Goal: Task Accomplishment & Management: Use online tool/utility

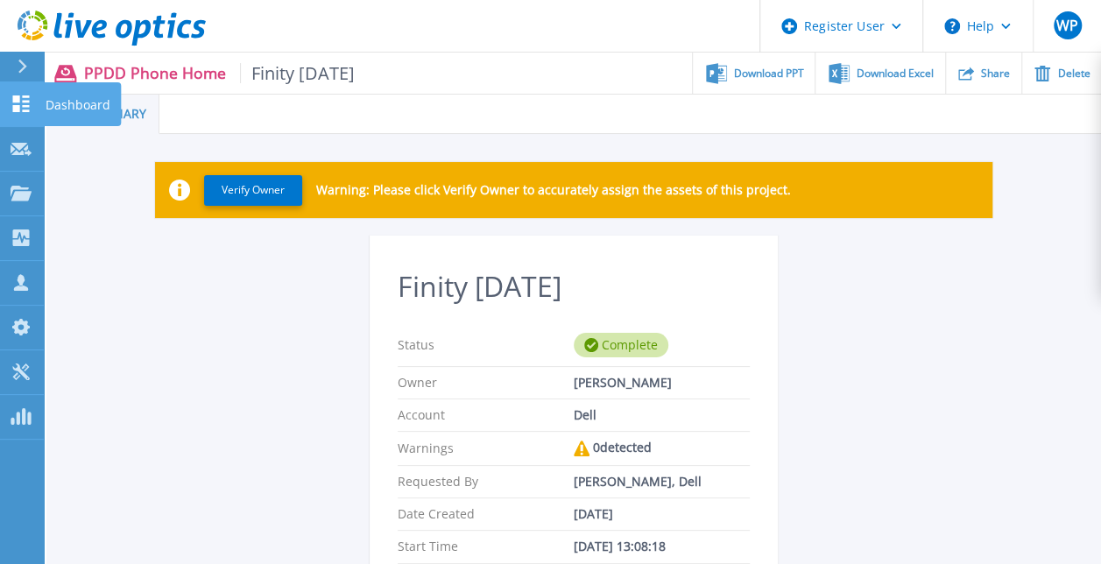
click at [33, 114] on link "Dashboard Dashboard" at bounding box center [22, 104] width 44 height 45
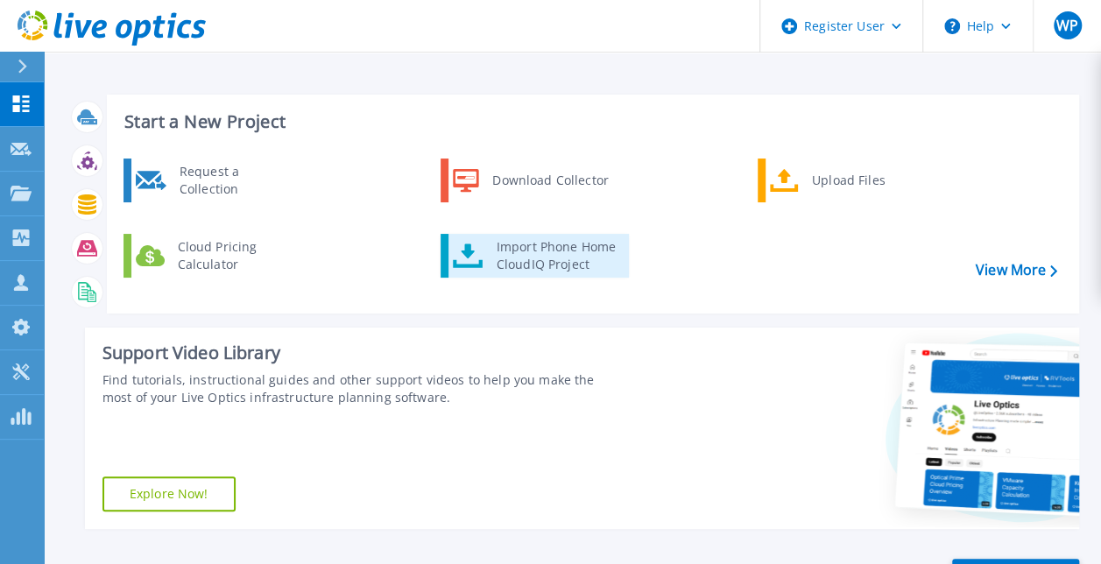
click at [534, 250] on div "Import Phone Home CloudIQ Project" at bounding box center [556, 255] width 137 height 35
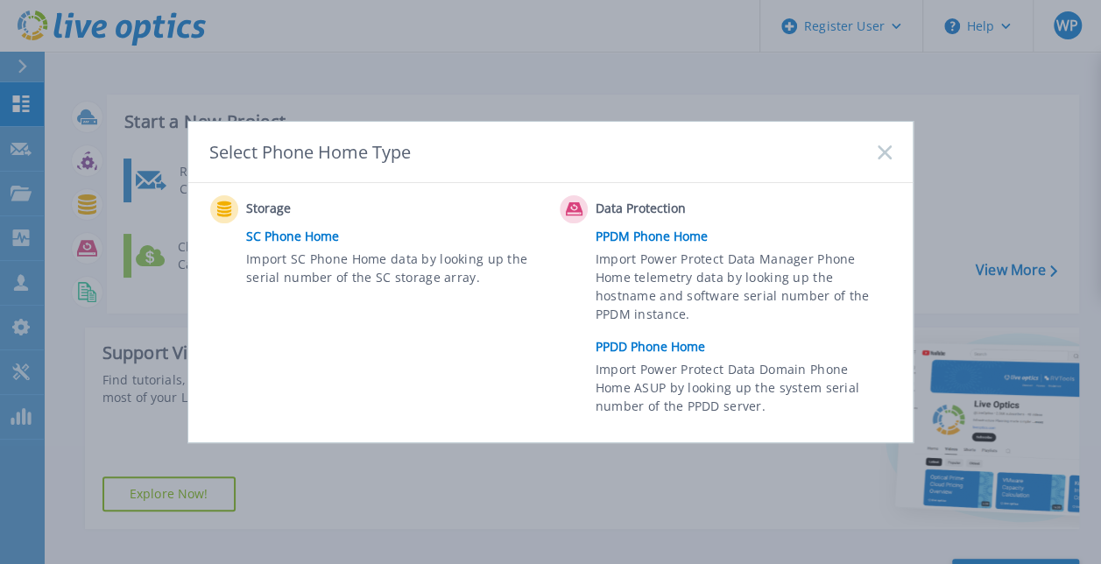
click at [634, 339] on link "PPDD Phone Home" at bounding box center [747, 347] width 305 height 26
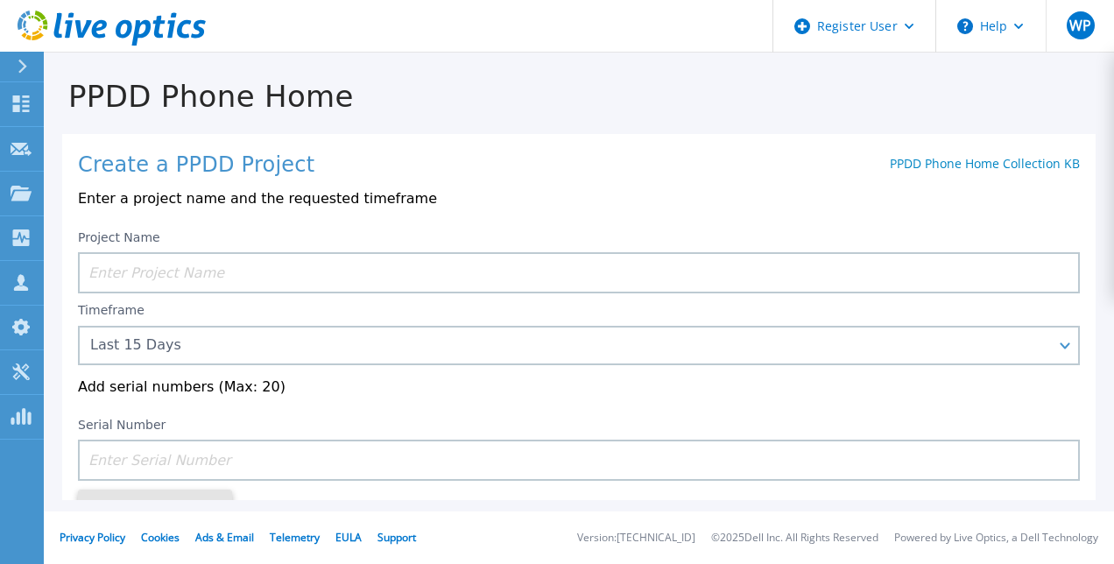
click at [267, 282] on input at bounding box center [579, 272] width 1002 height 41
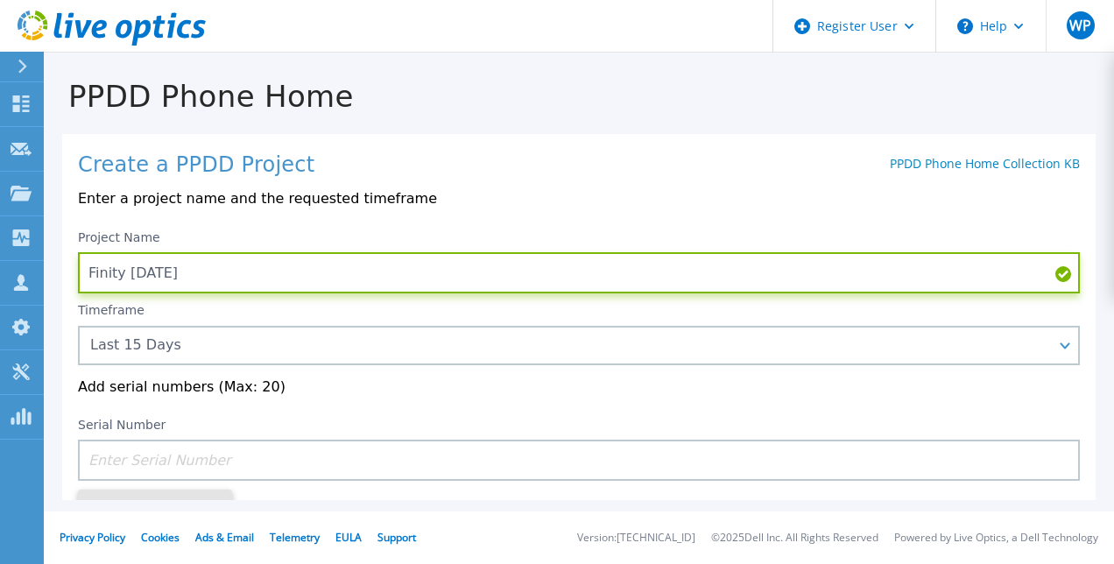
type input "Finity [DATE]"
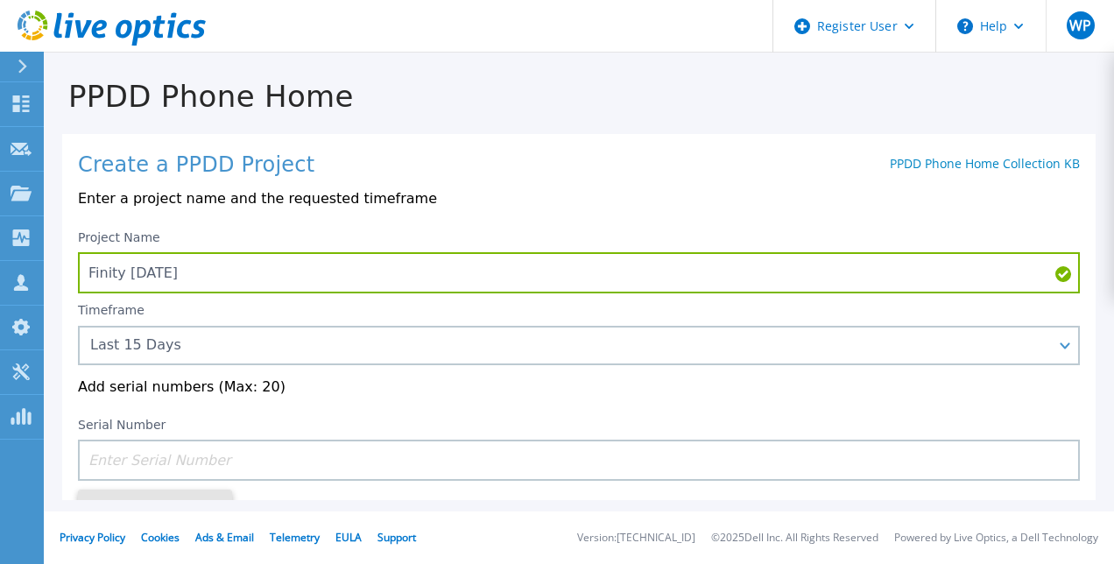
click at [264, 459] on input at bounding box center [579, 460] width 1002 height 41
paste input "DE700234115486"
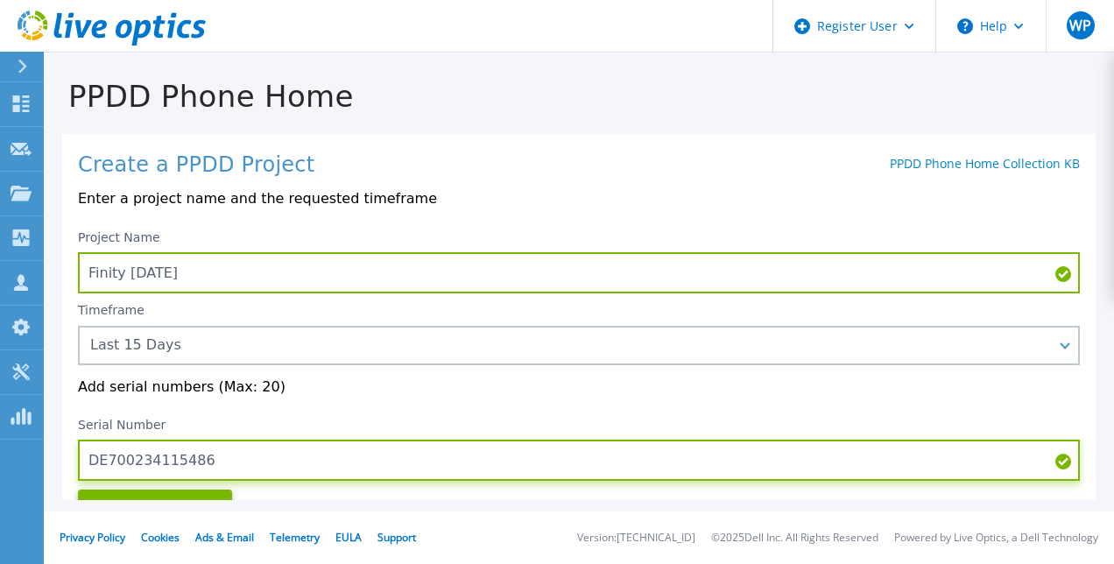
scroll to position [88, 0]
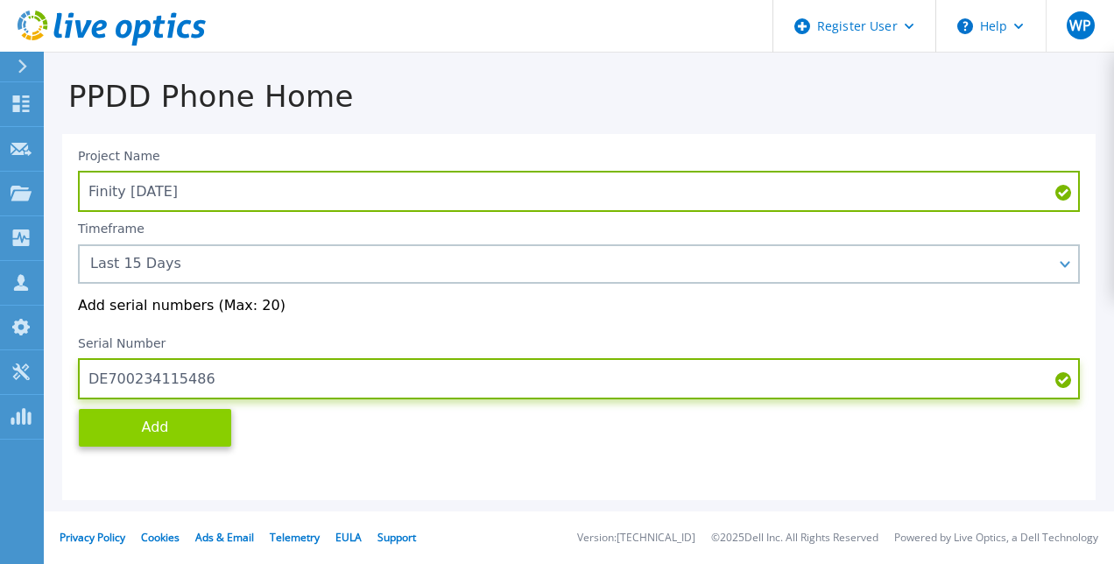
type input "DE700234115486"
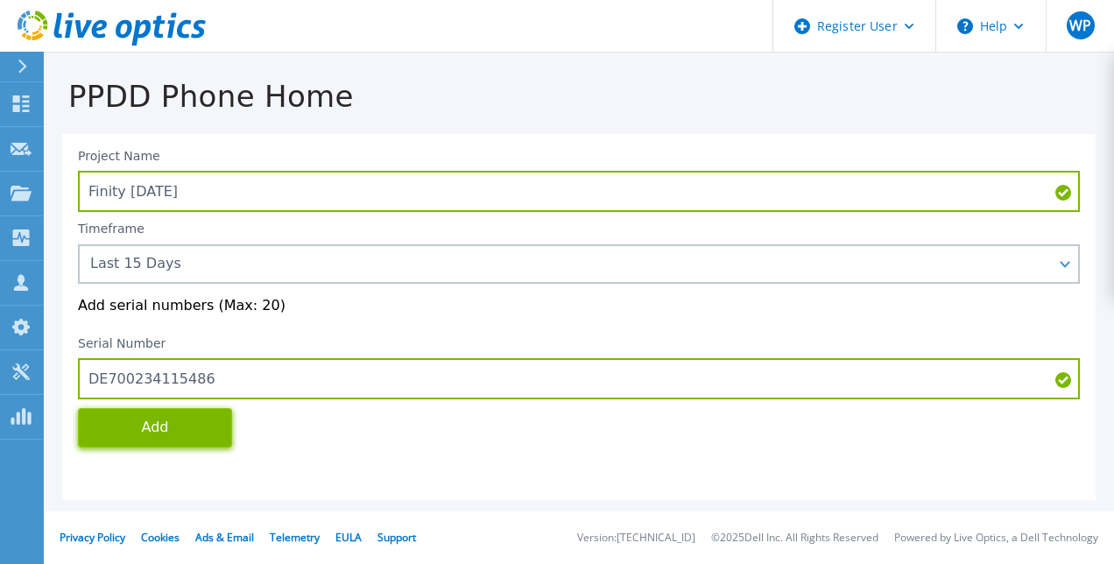
click at [192, 441] on button "Add" at bounding box center [155, 427] width 154 height 39
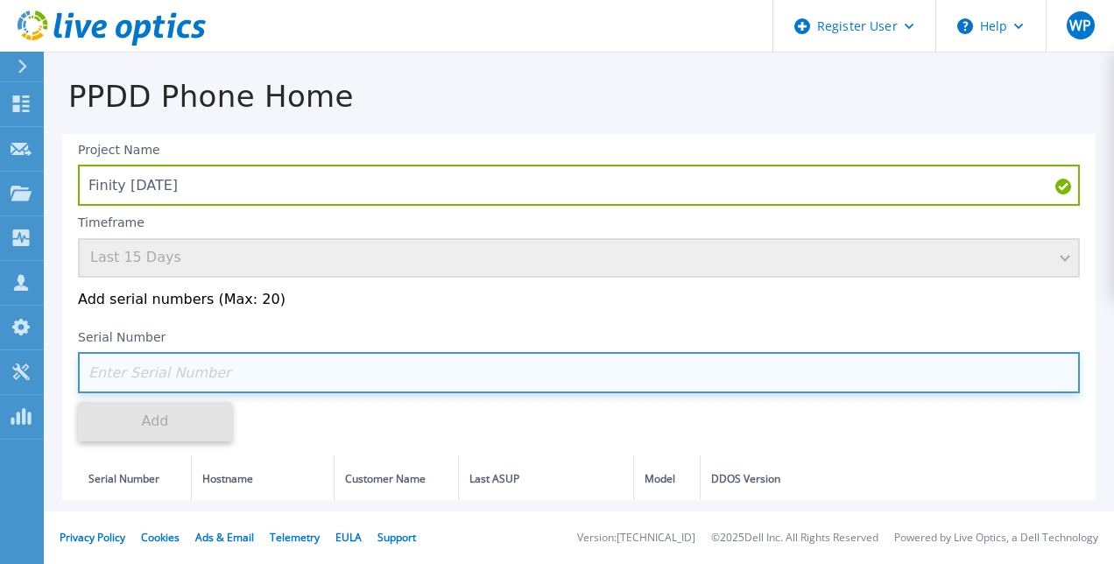
click at [271, 373] on input at bounding box center [579, 372] width 1002 height 41
paste input "DE700234115486"
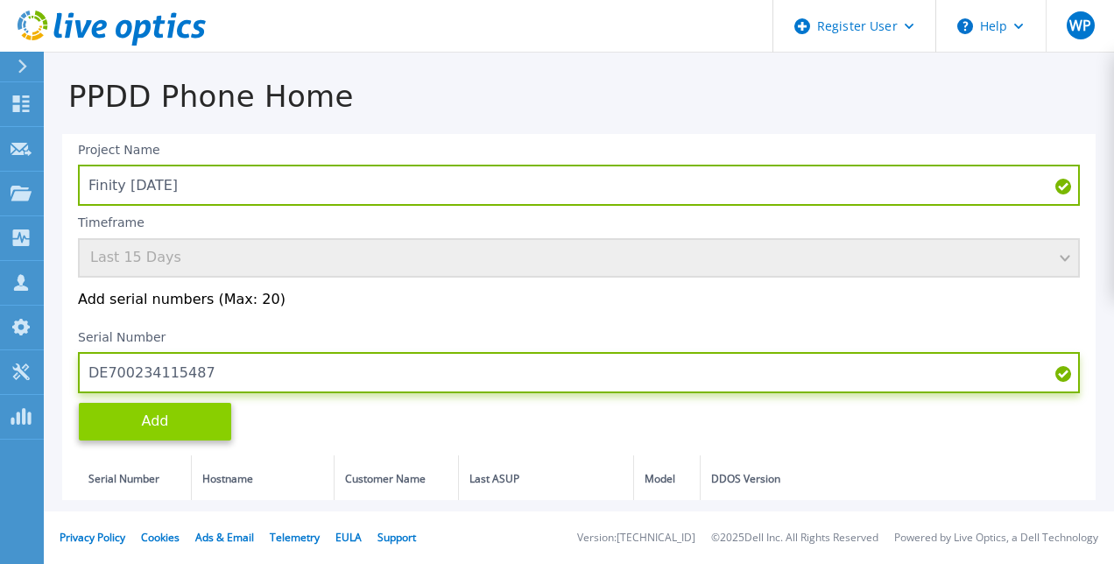
type input "DE700234115487"
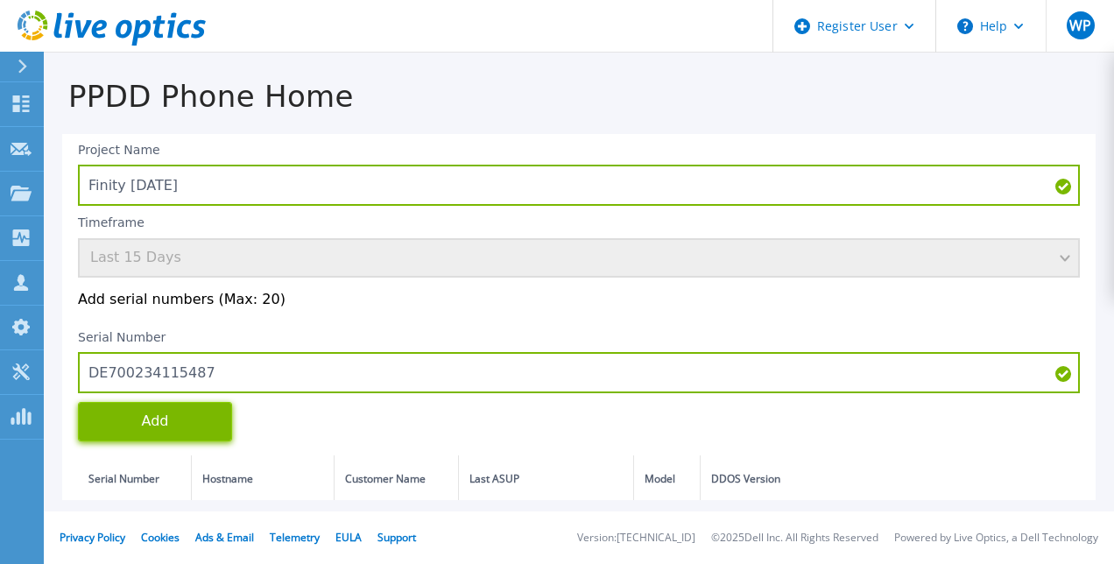
click at [205, 417] on button "Add" at bounding box center [155, 421] width 154 height 39
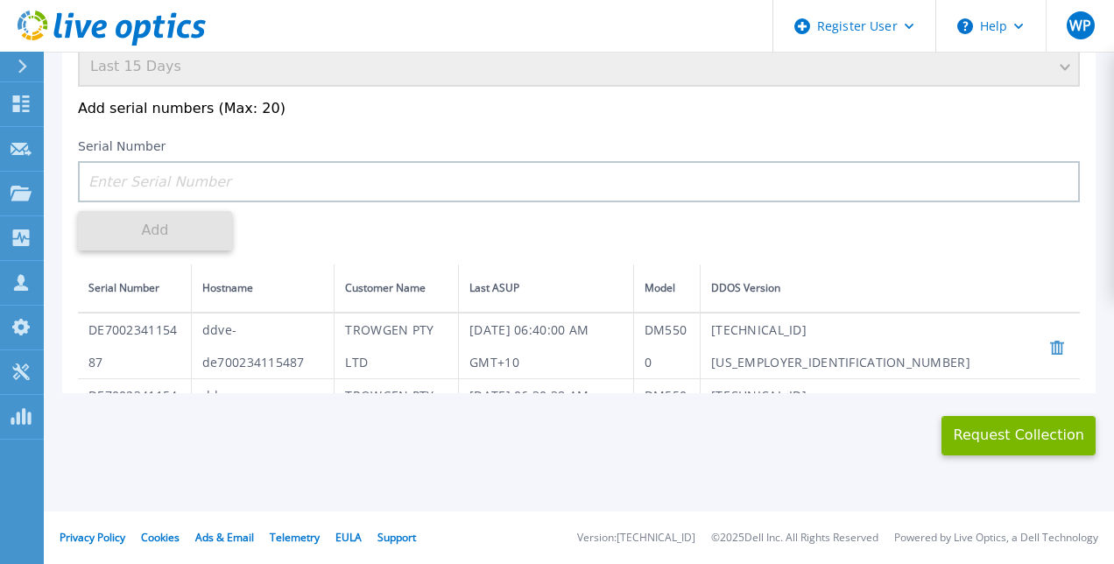
scroll to position [115, 0]
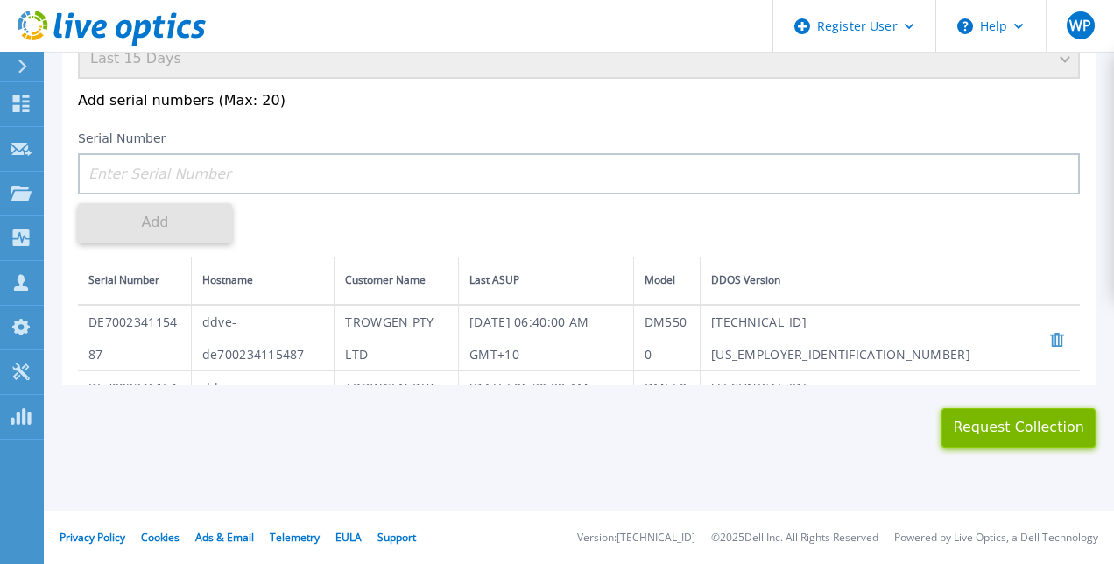
click at [982, 440] on button "Request Collection" at bounding box center [1018, 427] width 154 height 39
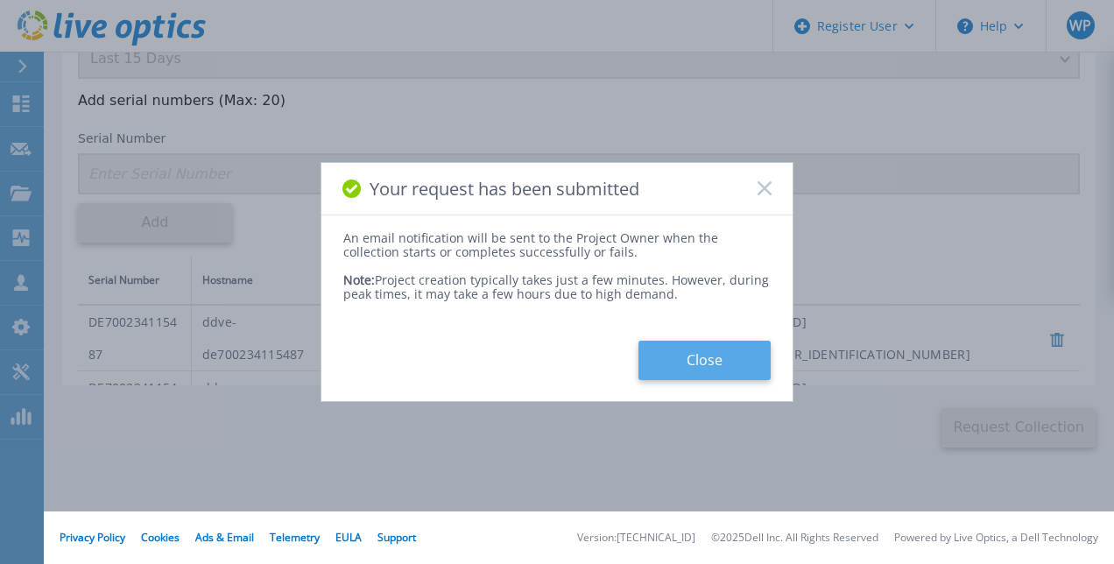
click at [726, 362] on button "Close" at bounding box center [704, 360] width 132 height 39
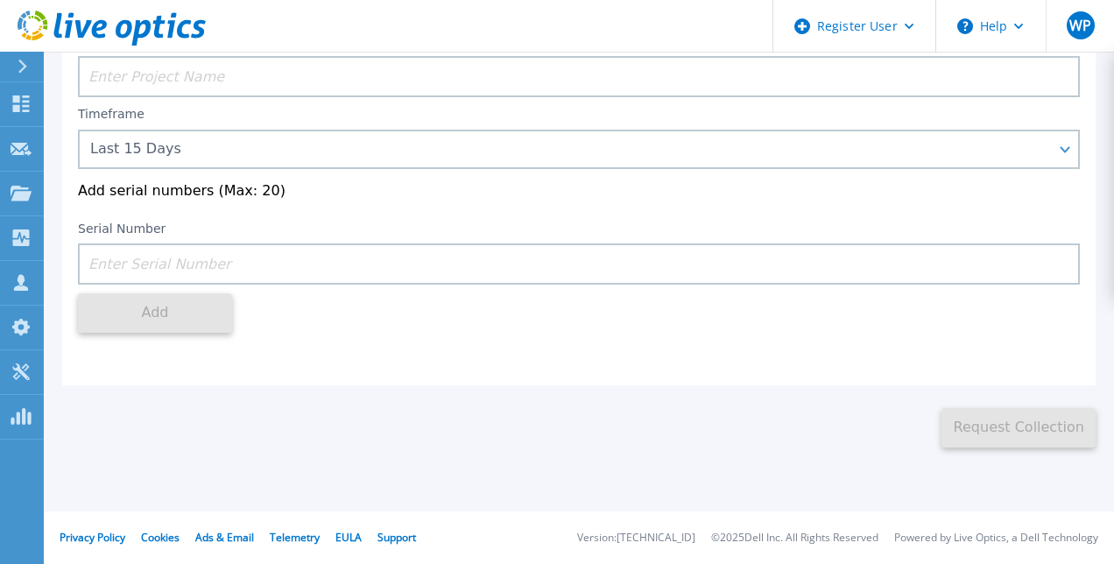
click at [741, 454] on div "PPDD Phone Home Create a PPDD Project PPDD Phone Home Collection KB Enter a pro…" at bounding box center [557, 282] width 1114 height 564
click at [17, 72] on div at bounding box center [30, 67] width 28 height 30
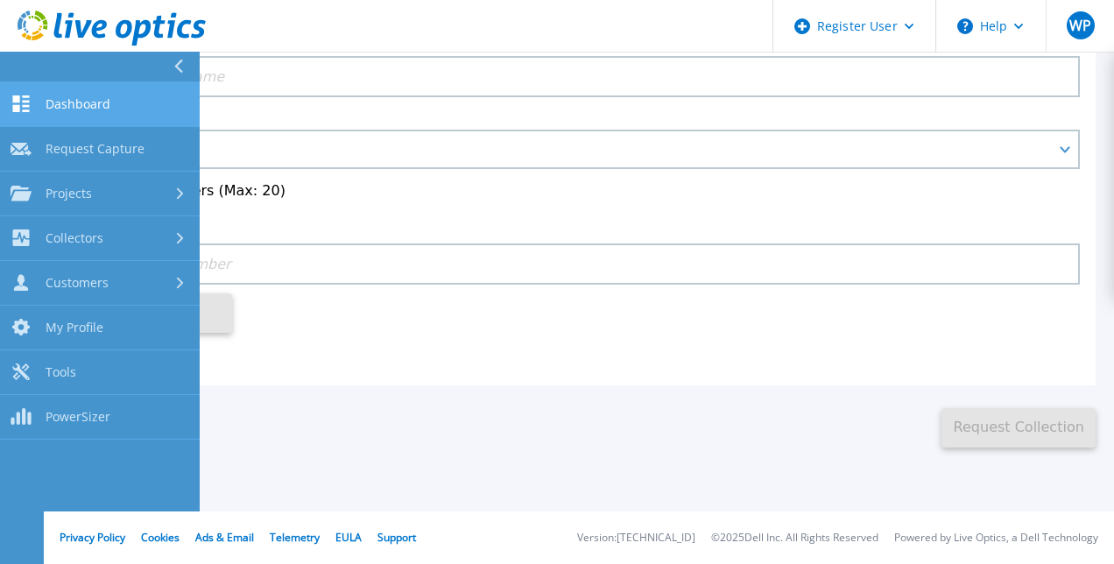
click at [71, 102] on span "Dashboard" at bounding box center [78, 104] width 65 height 16
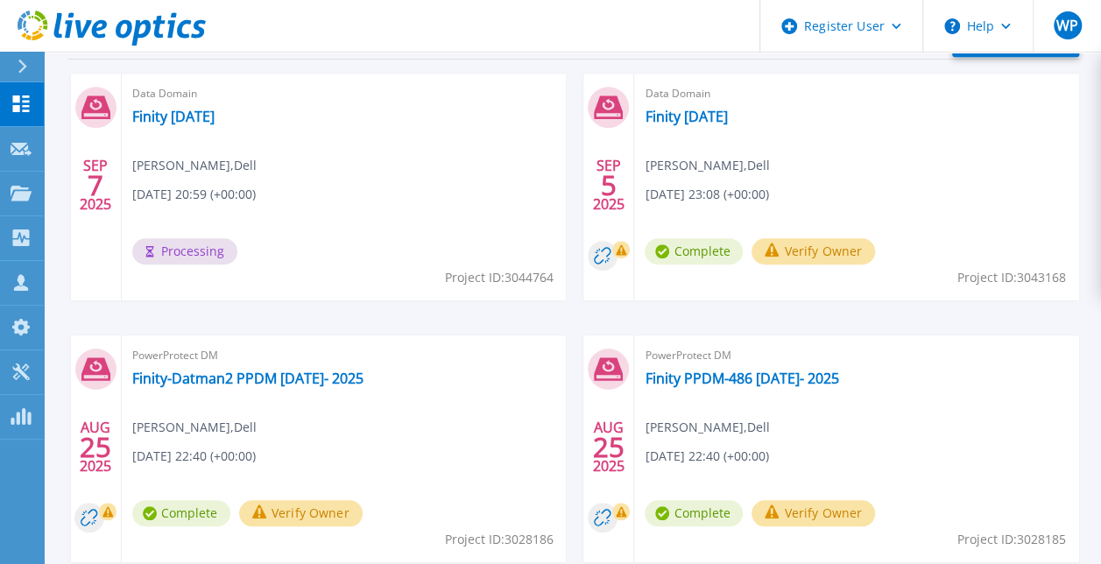
scroll to position [555, 0]
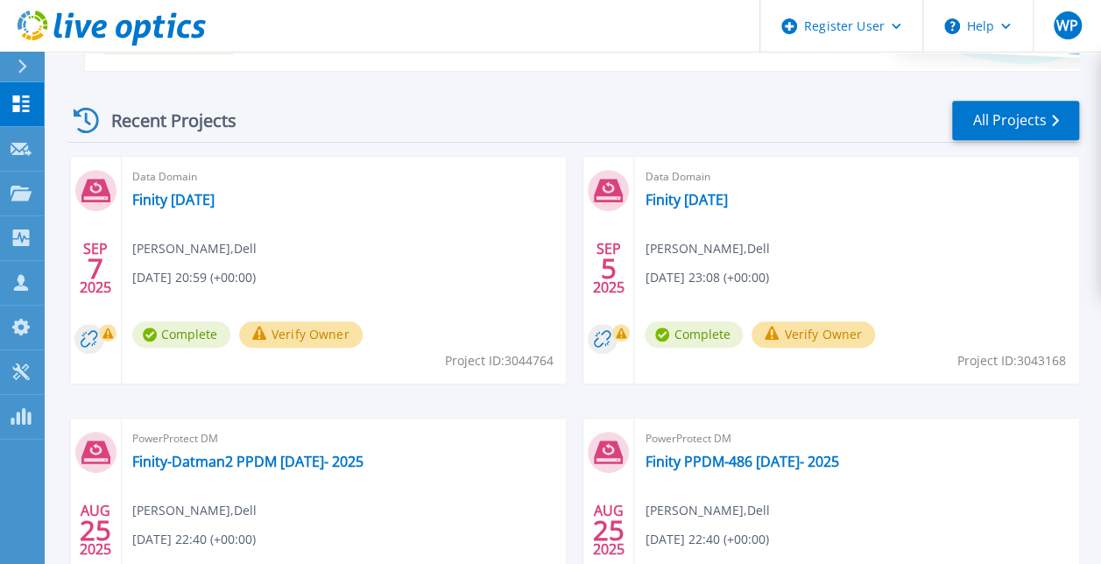
scroll to position [459, 0]
click at [186, 207] on link "Finity [DATE]" at bounding box center [173, 199] width 82 height 18
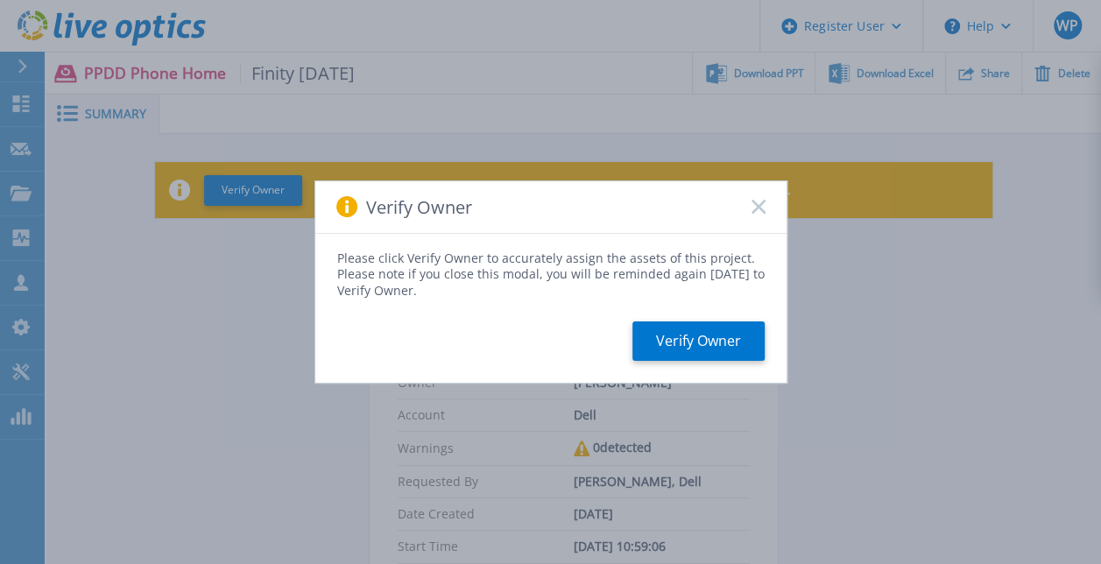
scroll to position [38, 0]
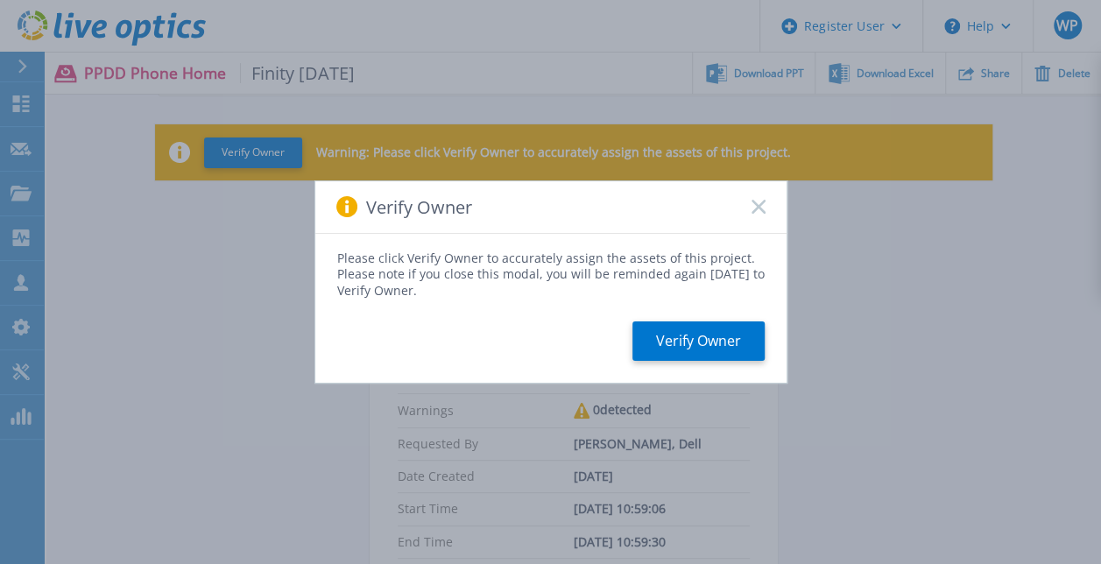
click at [752, 201] on div "Verify Owner" at bounding box center [550, 207] width 471 height 53
click at [752, 201] on rect at bounding box center [757, 207] width 15 height 15
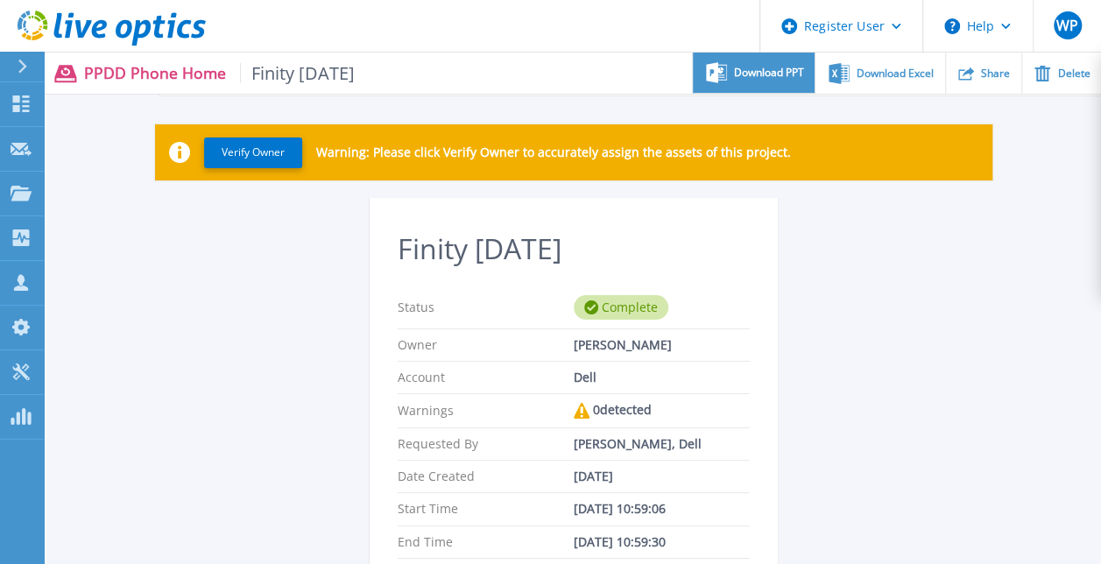
click at [758, 77] on span "Download PPT" at bounding box center [769, 72] width 70 height 11
click at [758, 67] on span "Download PPT" at bounding box center [769, 72] width 70 height 11
